Goal: Task Accomplishment & Management: Use online tool/utility

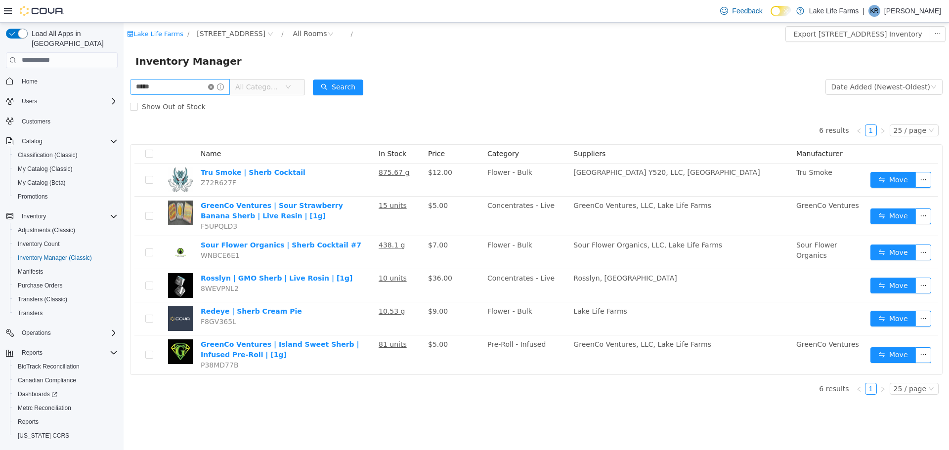
click at [214, 86] on icon "icon: close-circle" at bounding box center [211, 87] width 6 height 6
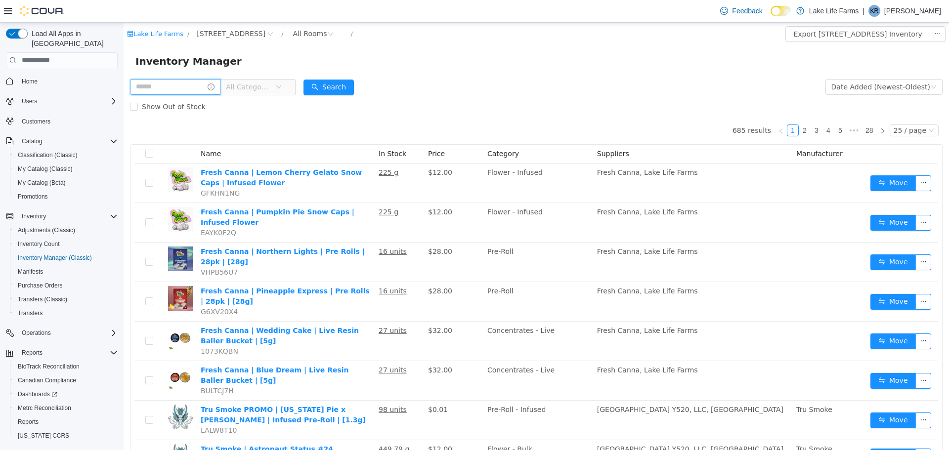
click at [182, 86] on input "text" at bounding box center [175, 87] width 90 height 16
type input "*****"
click at [343, 82] on button "Search" at bounding box center [338, 87] width 50 height 16
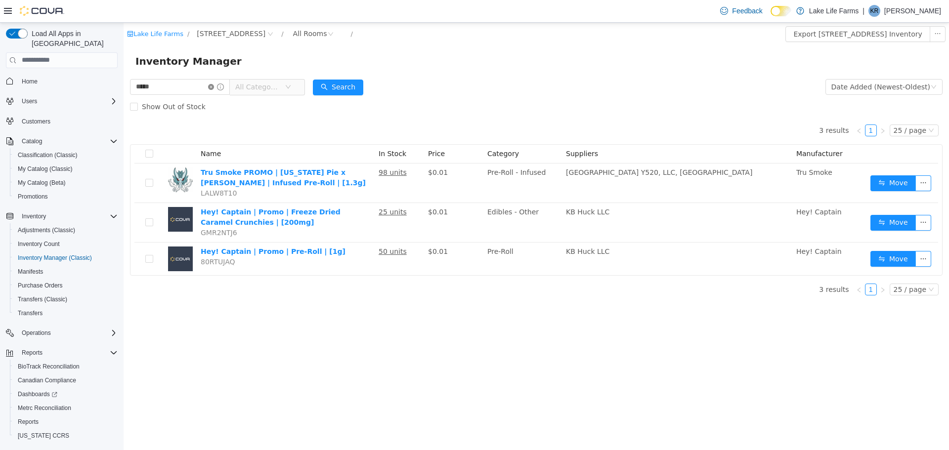
click at [214, 85] on icon "icon: close-circle" at bounding box center [211, 87] width 6 height 6
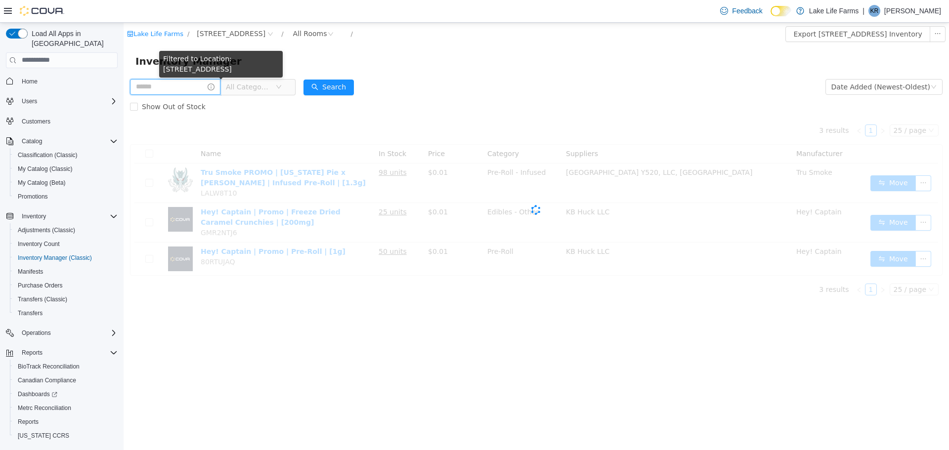
click at [192, 82] on input "text" at bounding box center [175, 87] width 90 height 16
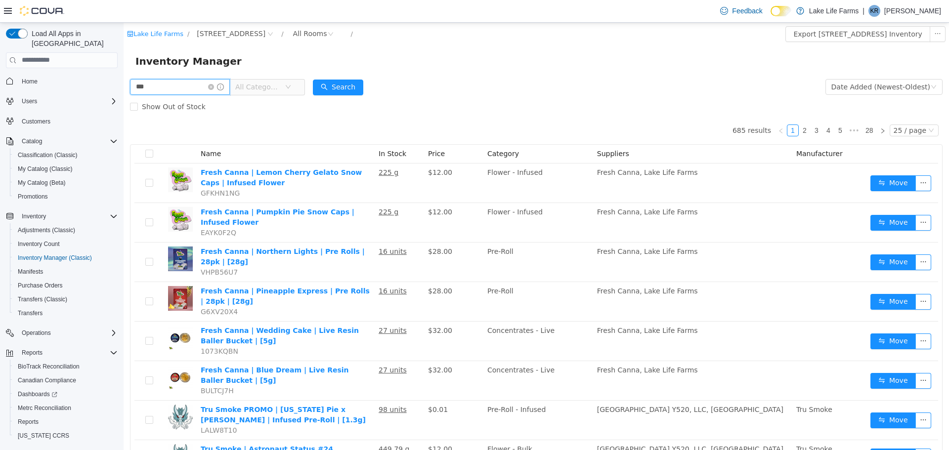
type input "**********"
click at [340, 82] on button "Search" at bounding box center [338, 87] width 50 height 16
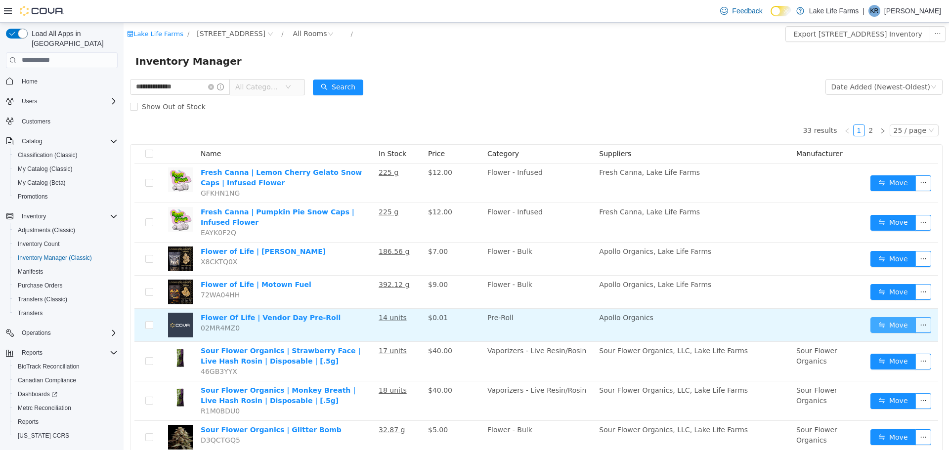
click at [879, 330] on button "Move" at bounding box center [893, 325] width 45 height 16
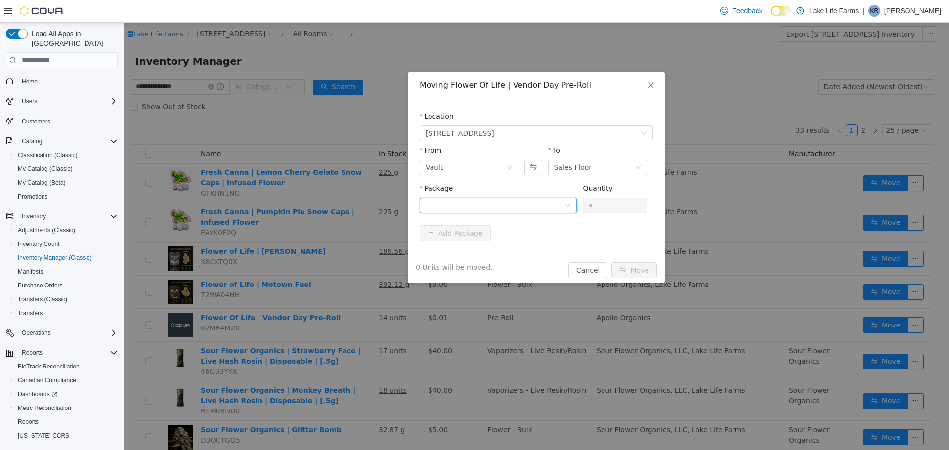
click at [554, 203] on div at bounding box center [495, 205] width 139 height 15
click at [512, 247] on li "1A405030002867D000039392 Quantity : 14 Units" at bounding box center [498, 246] width 157 height 27
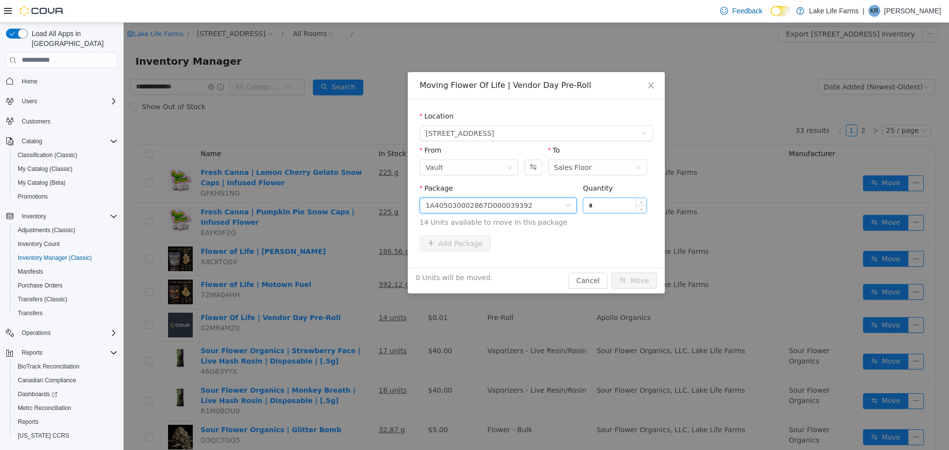
click at [601, 209] on input "*" at bounding box center [615, 205] width 63 height 15
type input "*"
click at [640, 286] on button "Move" at bounding box center [634, 280] width 45 height 16
